Goal: Browse casually

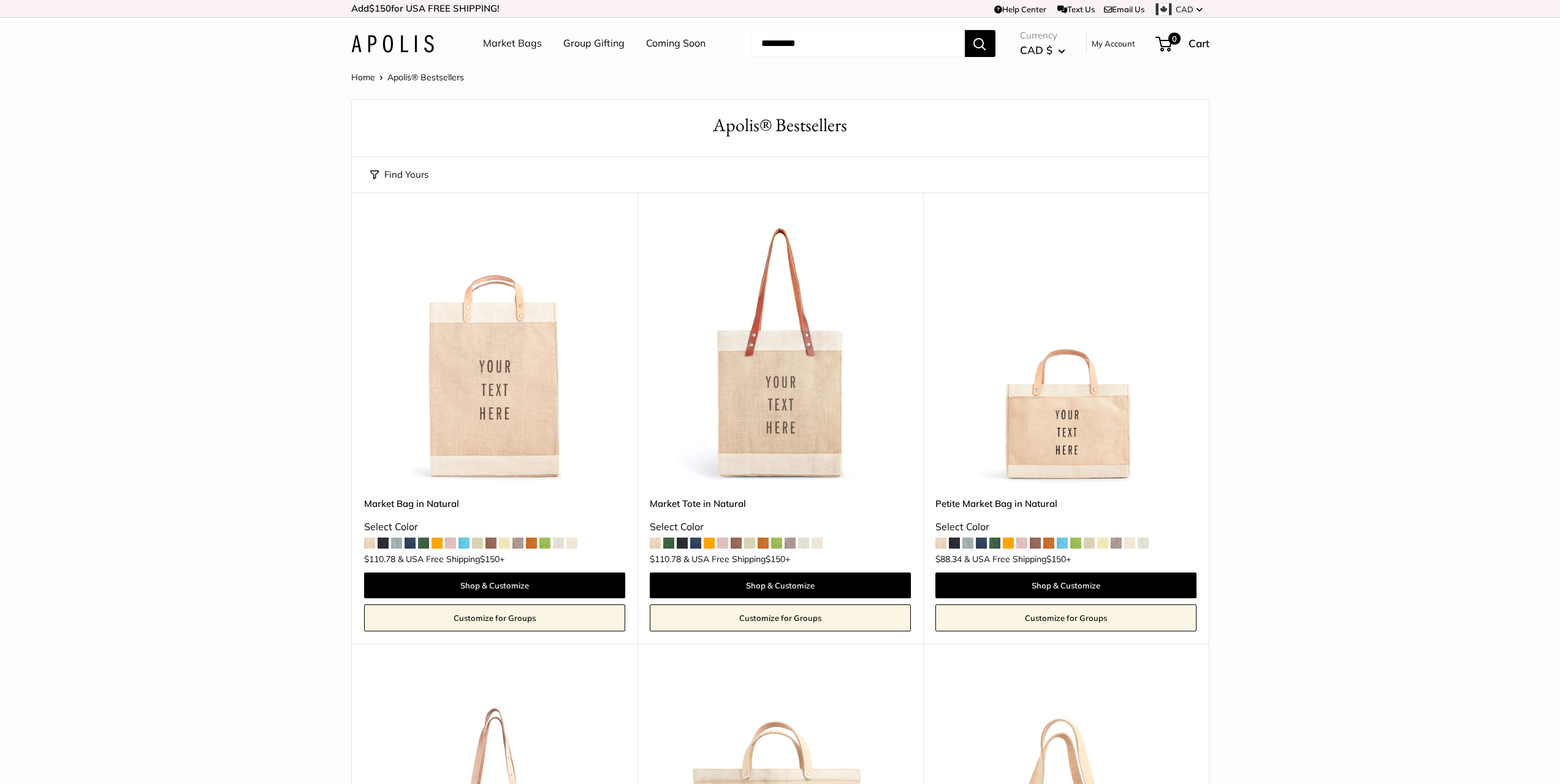
click at [245, 356] on section "Home Apolis® Bestsellers Find yours Size Holds the Most" at bounding box center [780, 789] width 1560 height 1440
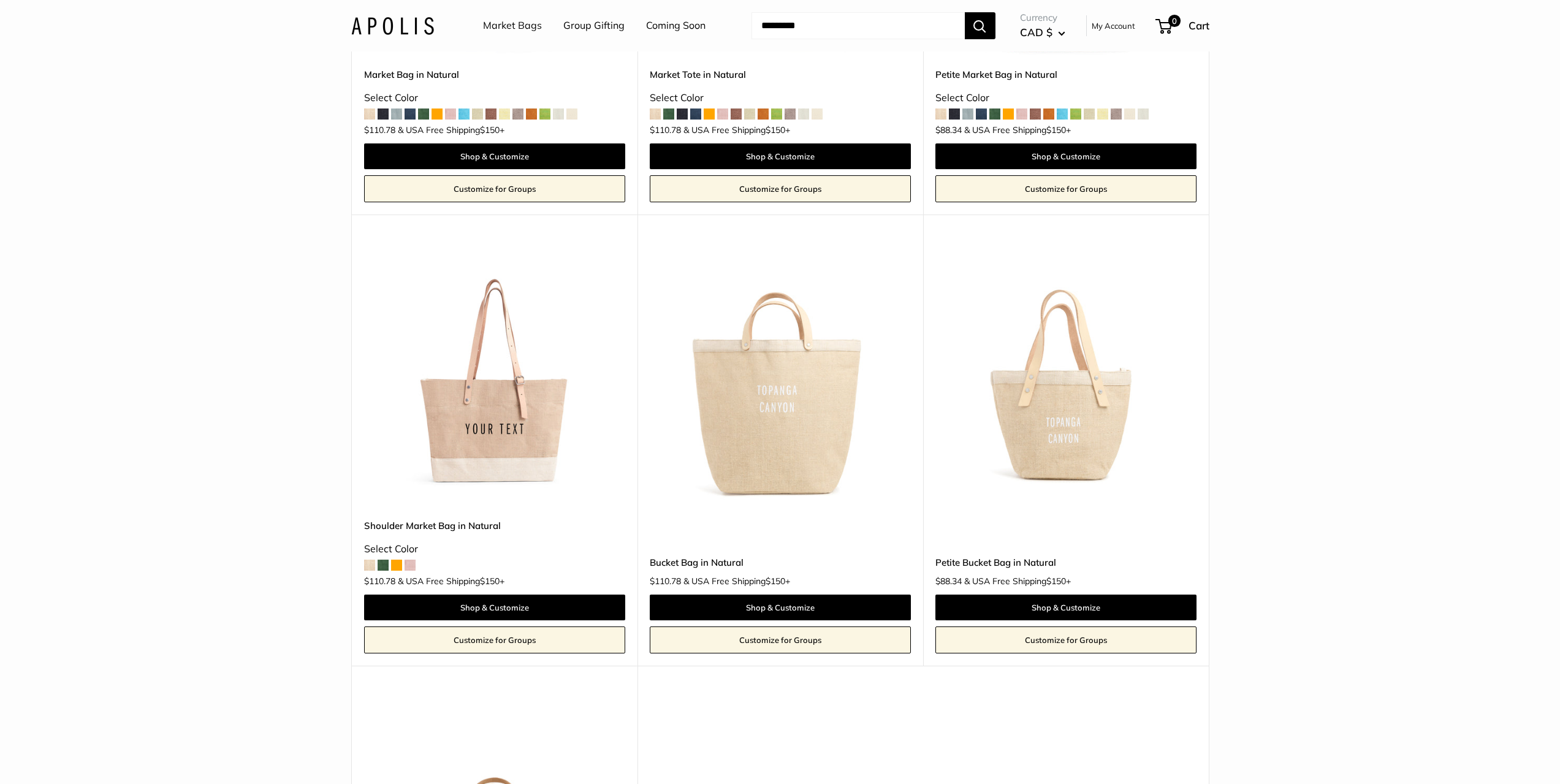
scroll to position [797, 0]
